Goal: Transaction & Acquisition: Download file/media

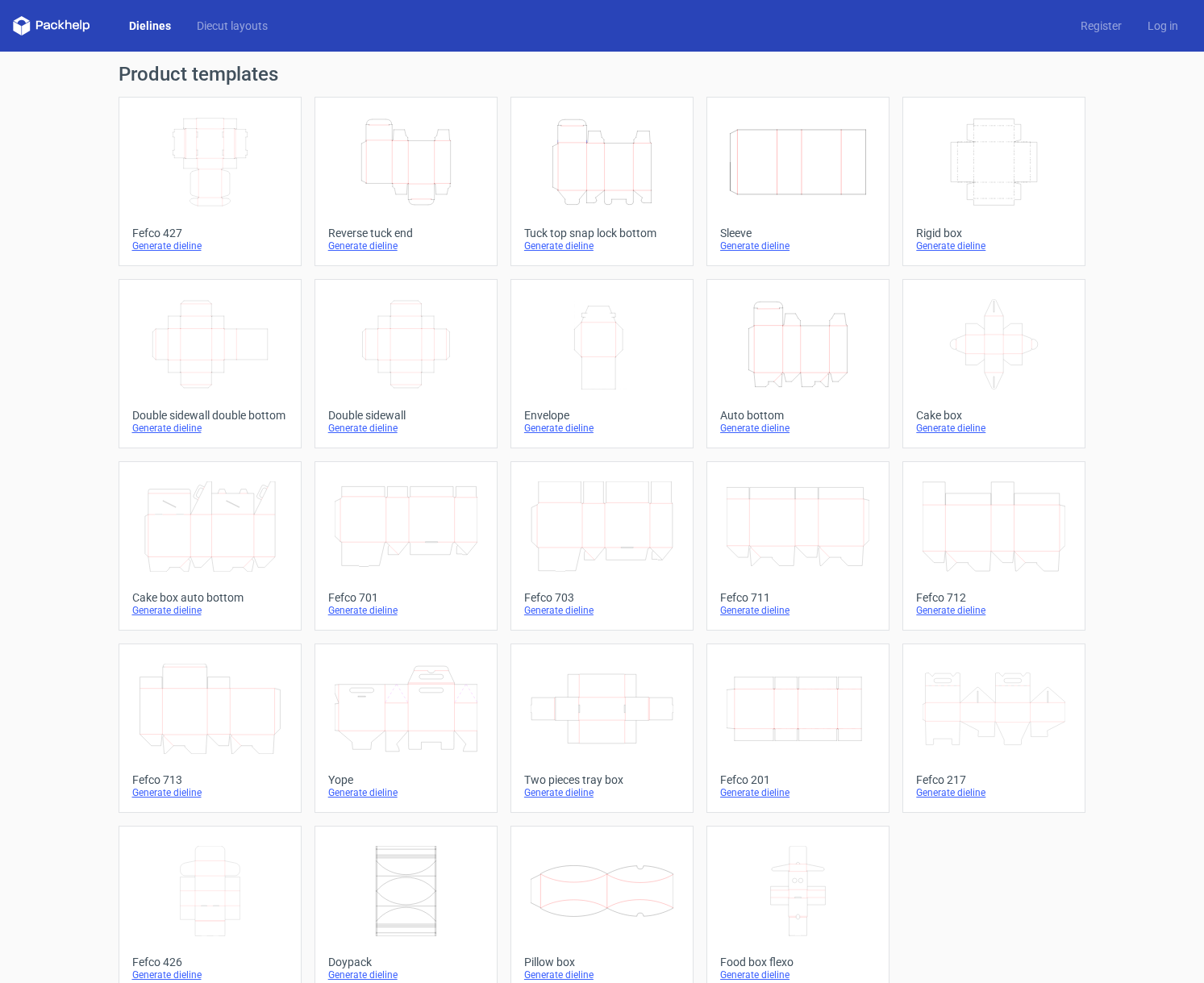
click at [367, 159] on icon "Height Depth Width" at bounding box center [406, 162] width 143 height 90
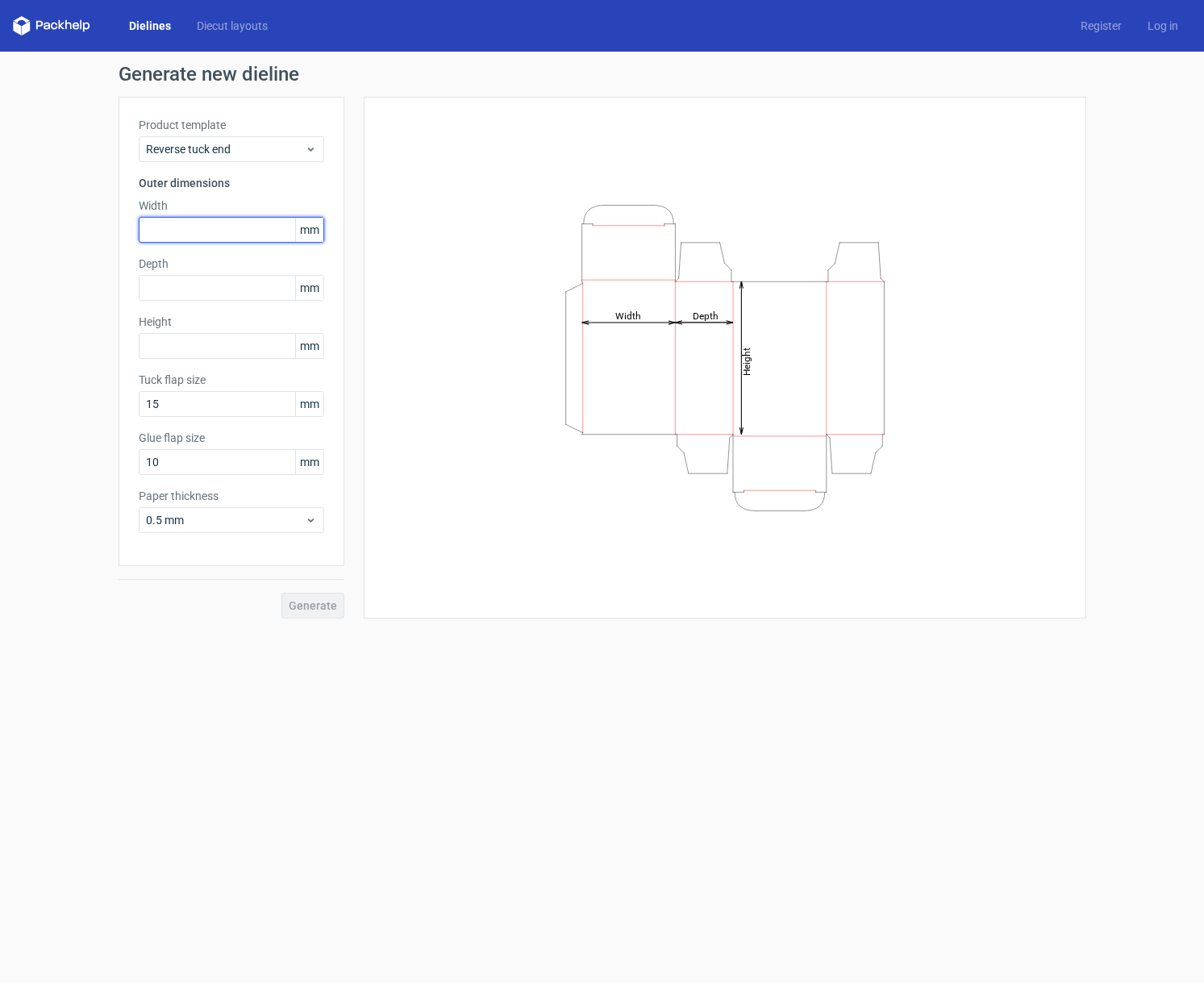
click at [219, 230] on input "text" at bounding box center [231, 229] width 186 height 26
type input "120"
click at [239, 283] on input "text" at bounding box center [231, 287] width 186 height 26
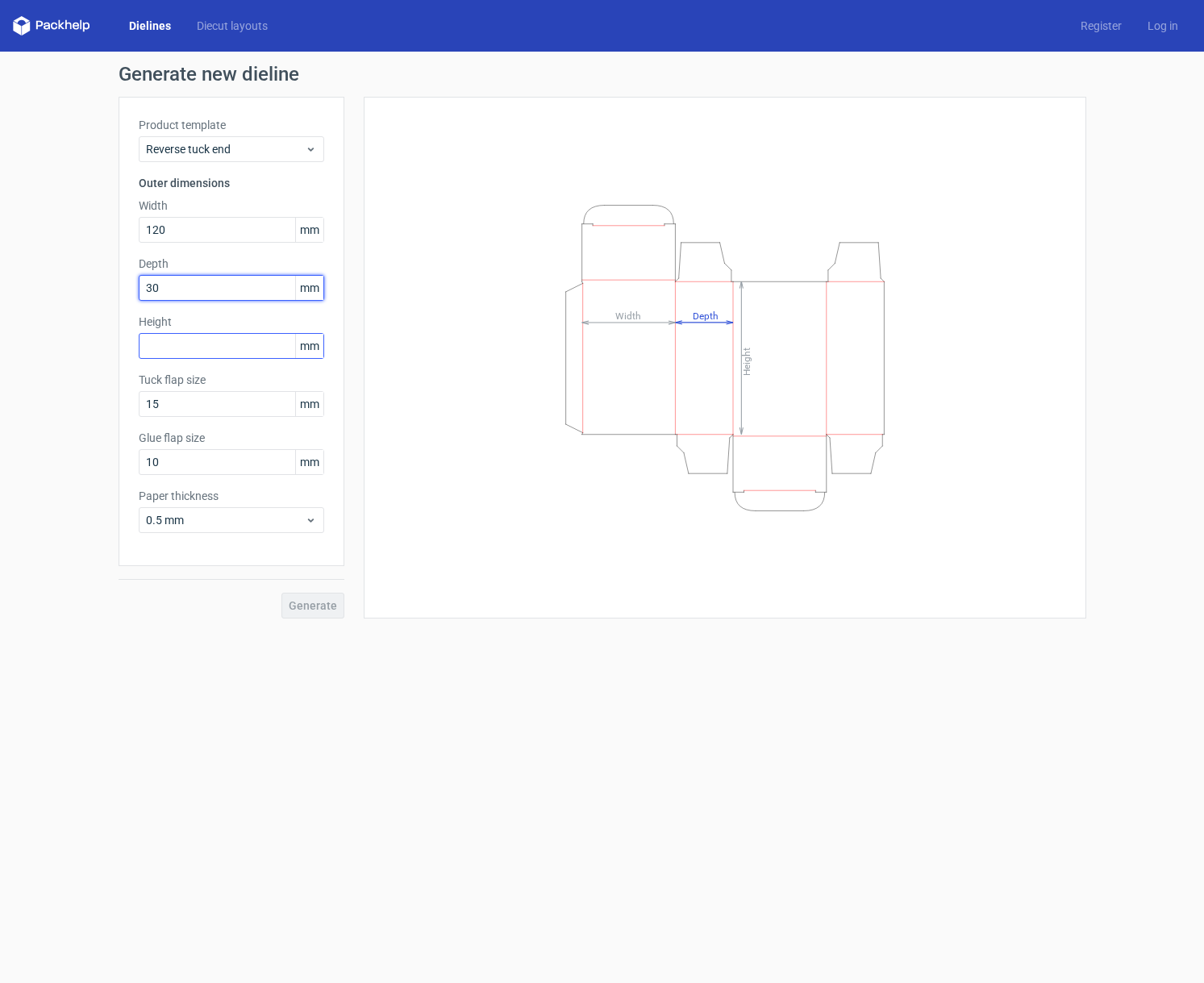
type input "30"
click at [250, 338] on input "text" at bounding box center [231, 345] width 186 height 26
type input "160"
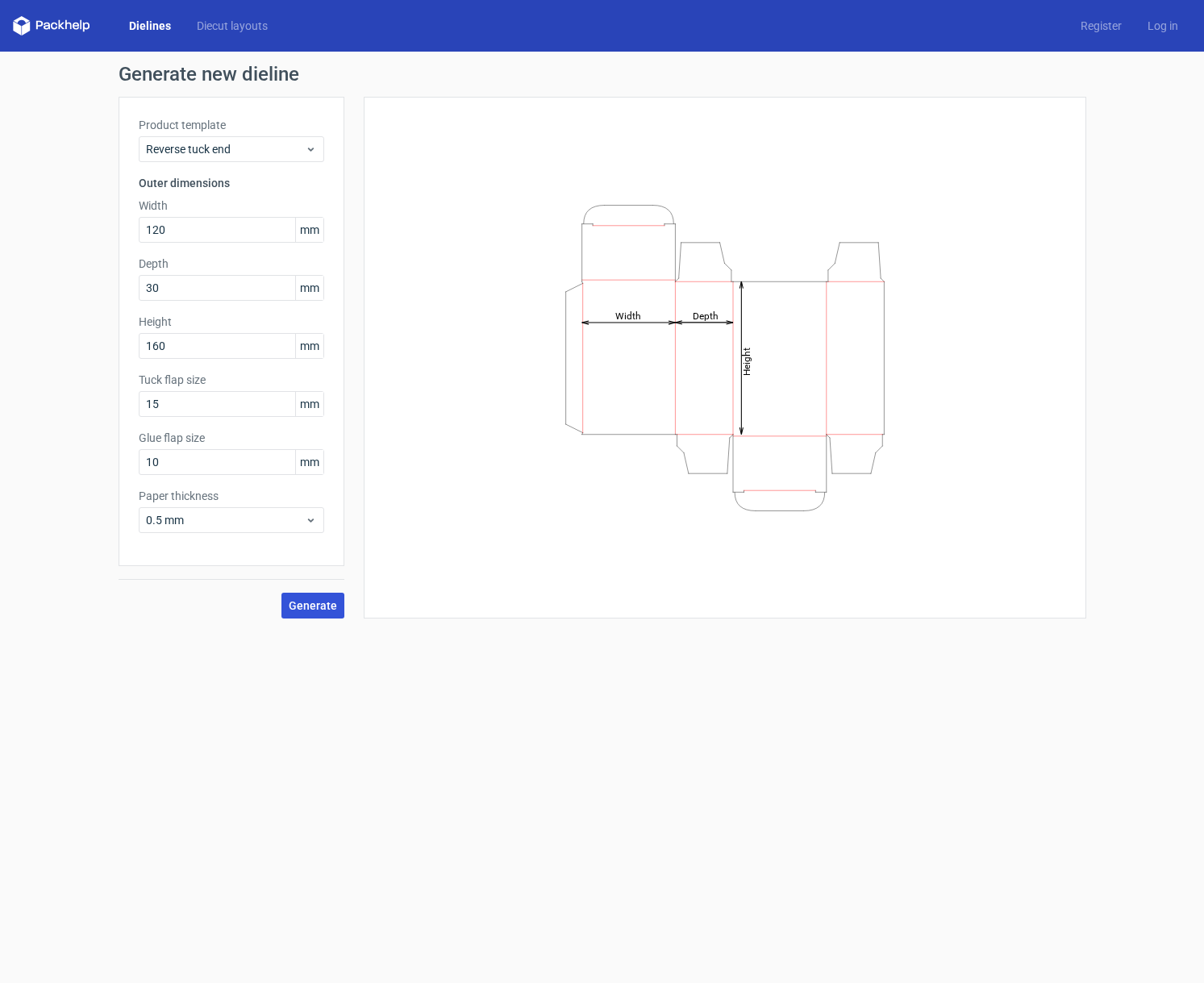
click at [323, 611] on span "Generate" at bounding box center [312, 606] width 48 height 12
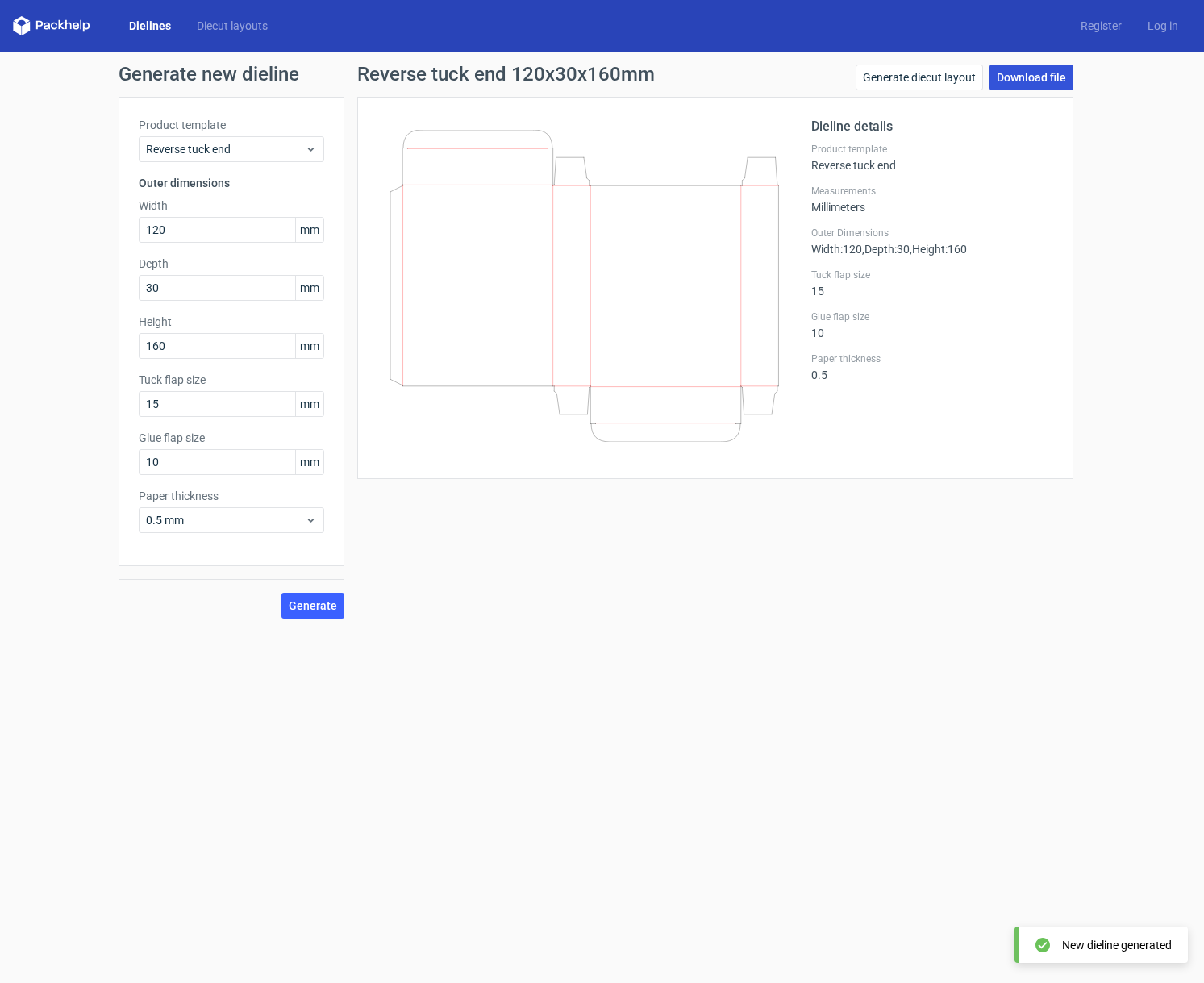
click at [1050, 77] on link "Download file" at bounding box center [1031, 77] width 84 height 26
